Goal: Task Accomplishment & Management: Manage account settings

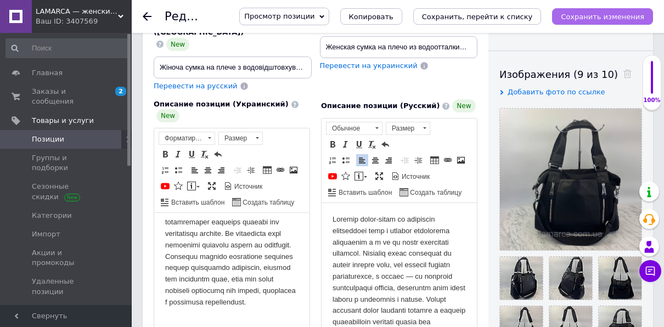
click at [623, 14] on icon "Сохранить изменения" at bounding box center [602, 17] width 83 height 8
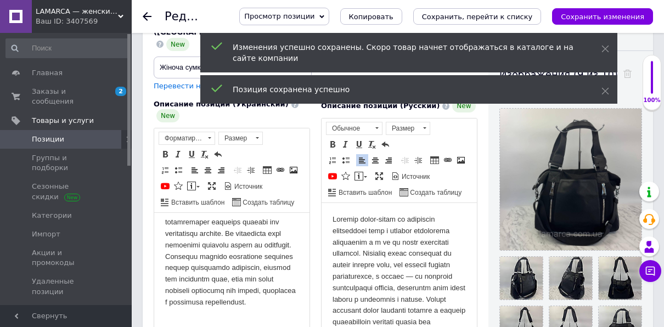
click at [147, 19] on use at bounding box center [147, 16] width 9 height 9
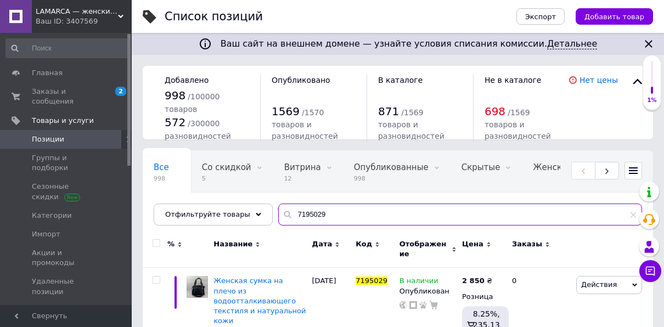
click at [313, 213] on input "7195029" at bounding box center [460, 215] width 364 height 22
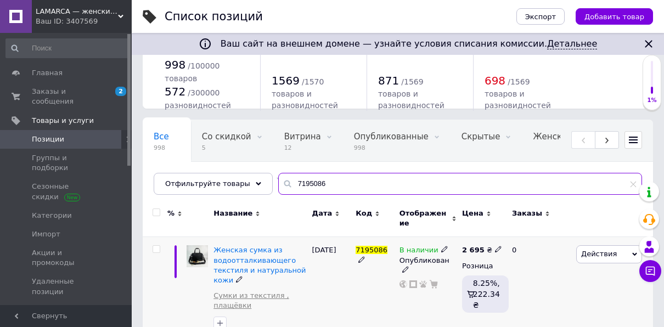
scroll to position [110, 0]
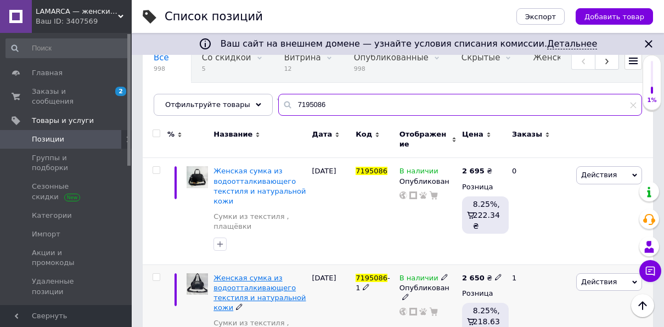
type input "7195086"
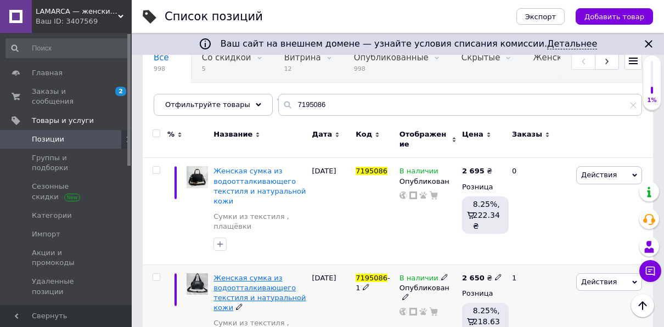
click at [237, 277] on span "Женская сумка из водоотталкивающего текстиля и натуральной кожи" at bounding box center [260, 293] width 92 height 38
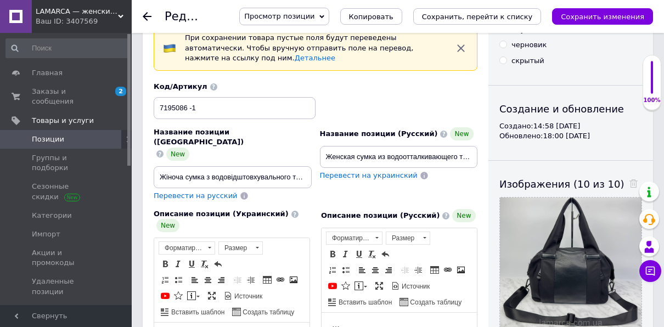
scroll to position [110, 0]
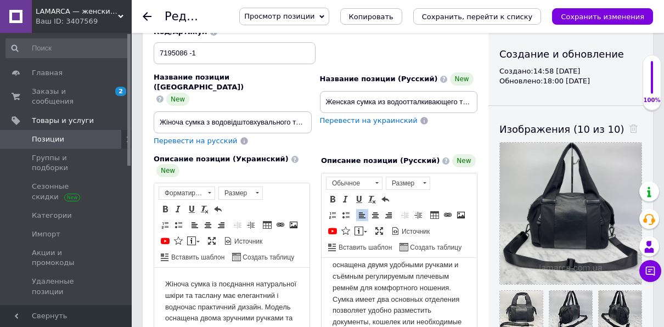
click at [456, 323] on p "Женская сумка из сочетания текстиля таслан и натуральной кожи отличается элеган…" at bounding box center [399, 288] width 133 height 148
click at [452, 323] on p "Женская сумка из сочетания текстиля таслан и натуральной кожи отличается элеган…" at bounding box center [399, 288] width 133 height 148
click at [400, 327] on p "Женская сумка из сочетания текстиля таслан и натуральной кожи отличается элеган…" at bounding box center [399, 288] width 133 height 148
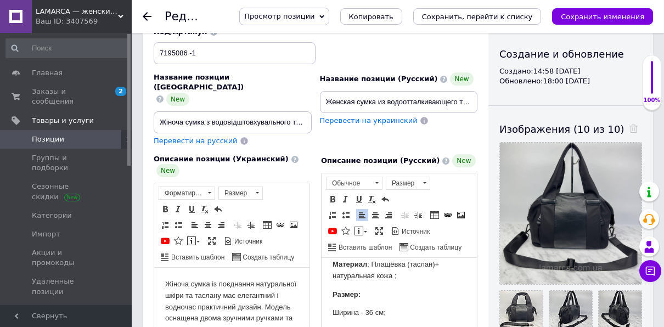
scroll to position [220, 0]
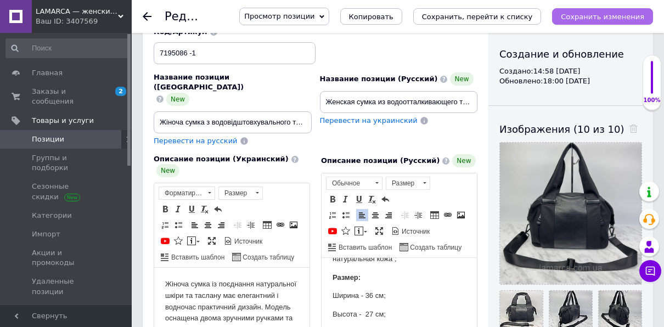
click at [586, 11] on button "Сохранить изменения" at bounding box center [602, 16] width 101 height 16
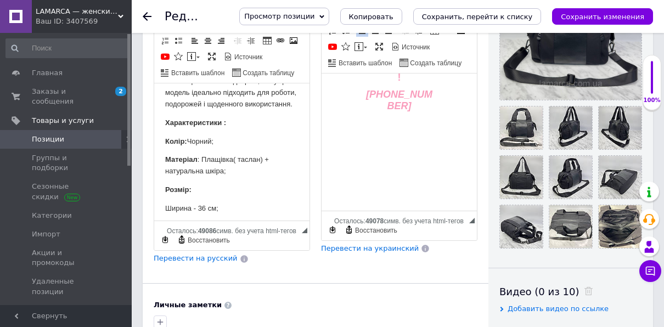
scroll to position [329, 0]
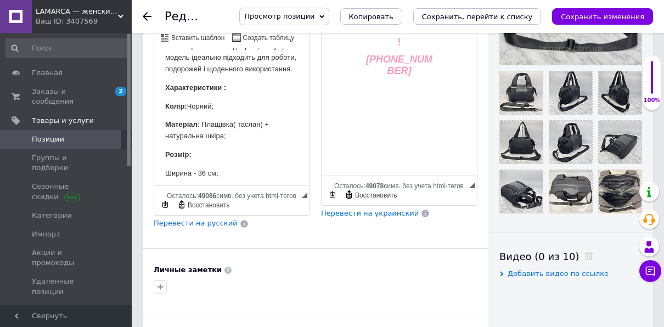
click at [357, 209] on span "Перевести на украинский" at bounding box center [370, 213] width 98 height 8
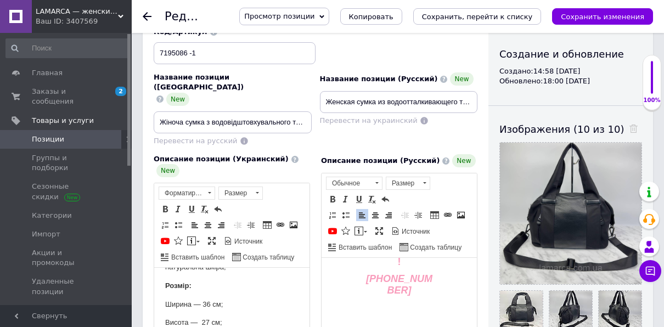
scroll to position [220, 0]
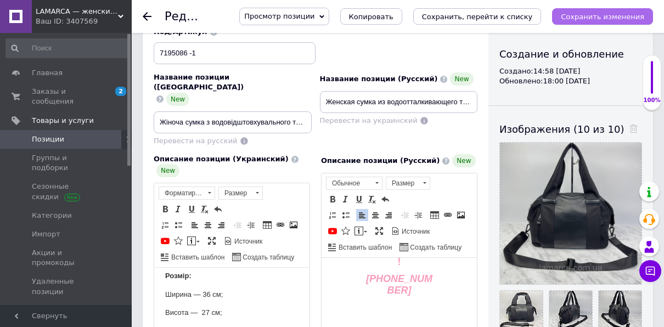
click at [595, 13] on icon "Сохранить изменения" at bounding box center [602, 17] width 83 height 8
click at [590, 15] on icon "Сохранить изменения" at bounding box center [602, 17] width 83 height 8
